Goal: Task Accomplishment & Management: Use online tool/utility

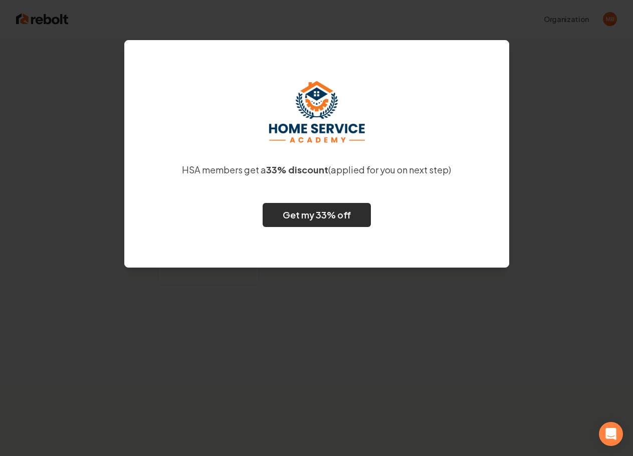
click at [340, 213] on link "Get my 33% off" at bounding box center [317, 215] width 108 height 24
click at [311, 209] on link "Get my 33% off" at bounding box center [317, 215] width 108 height 24
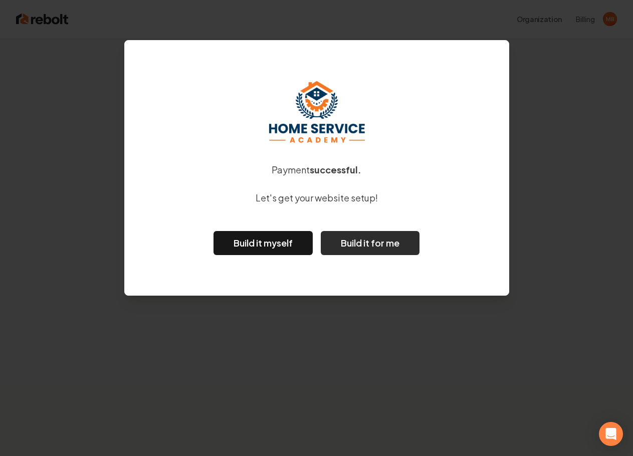
click at [379, 241] on button "Build it for me" at bounding box center [370, 243] width 99 height 24
